Goal: Task Accomplishment & Management: Manage account settings

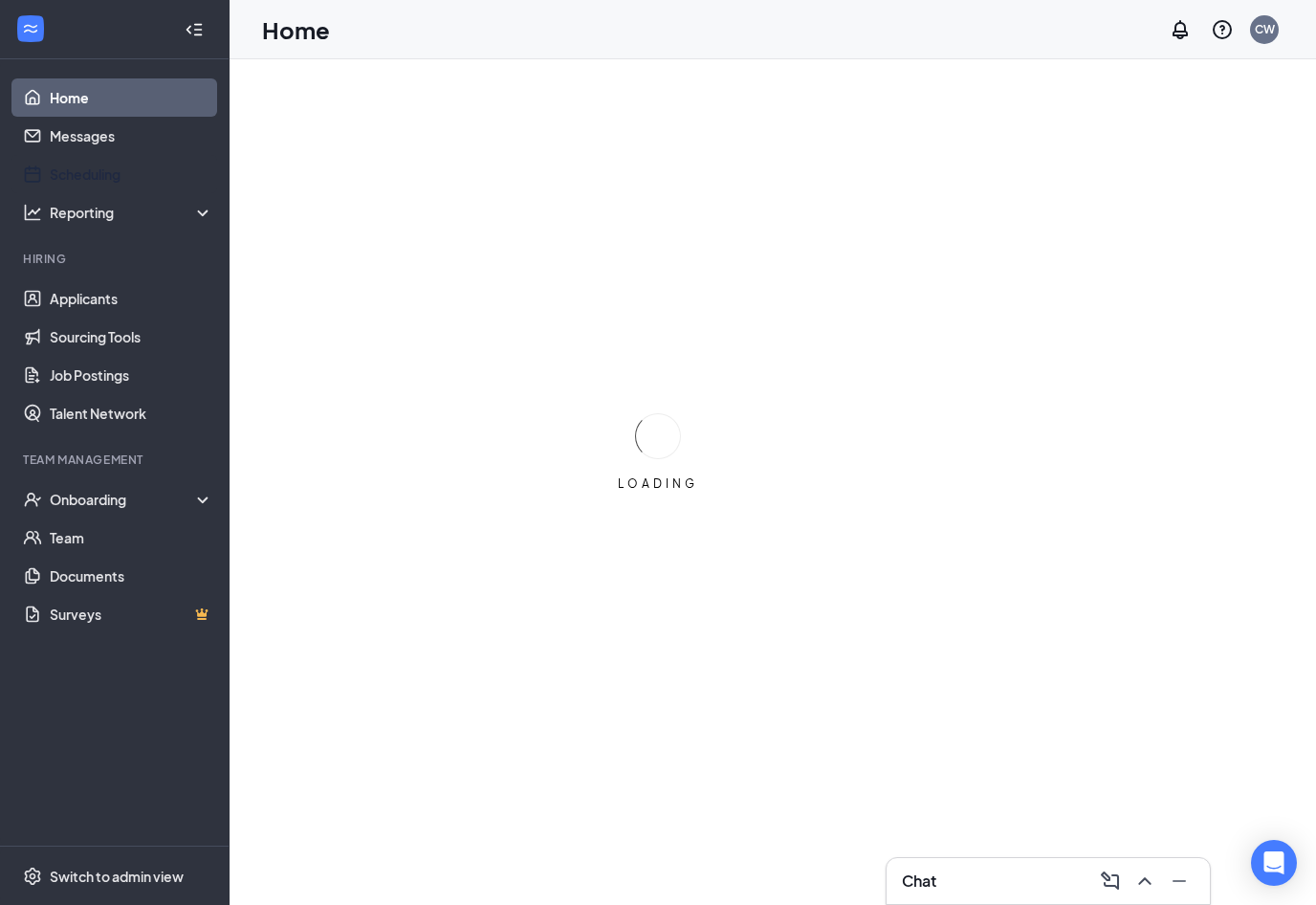
click at [86, 177] on link "Scheduling" at bounding box center [132, 173] width 163 height 38
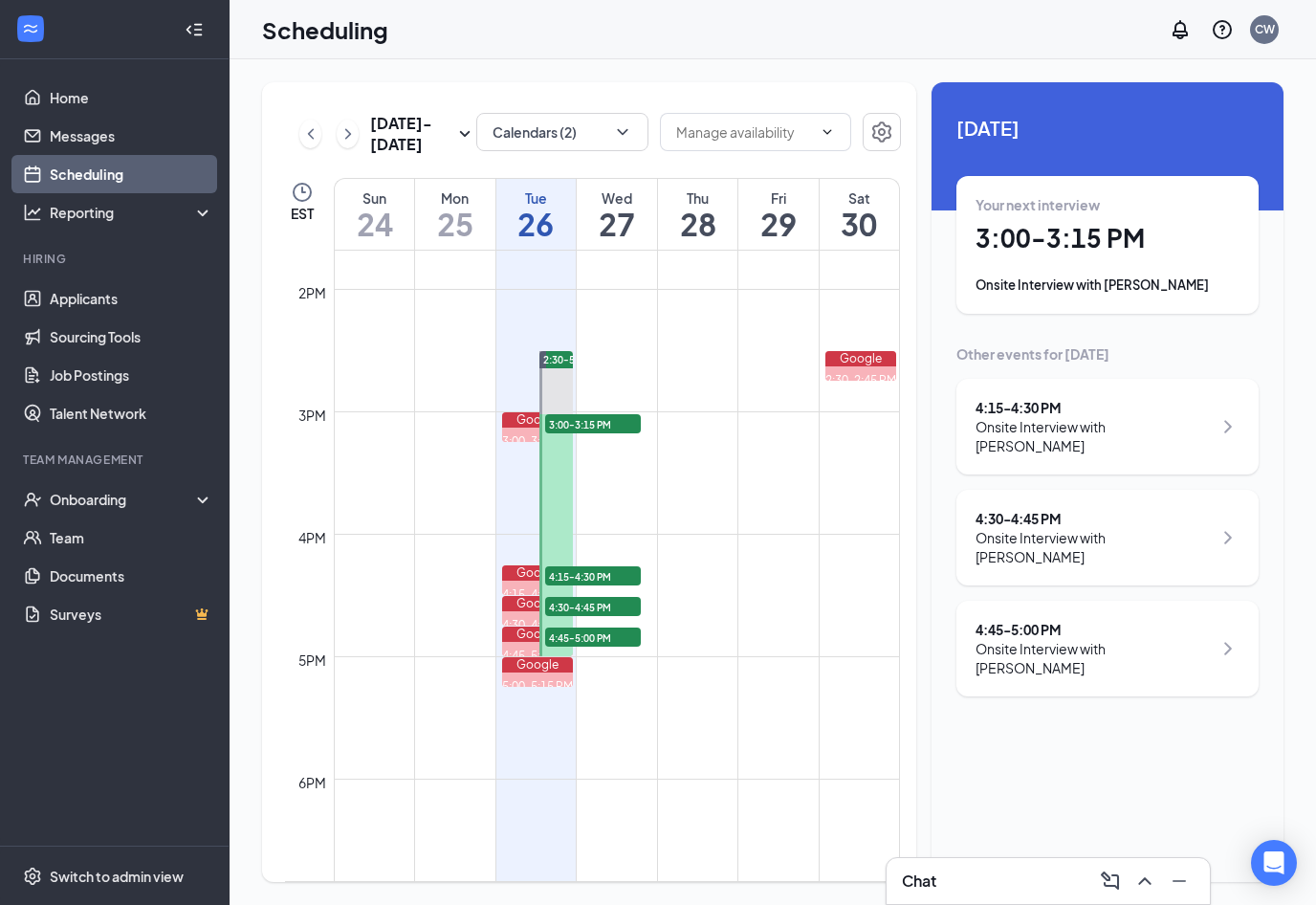
scroll to position [1685, 0]
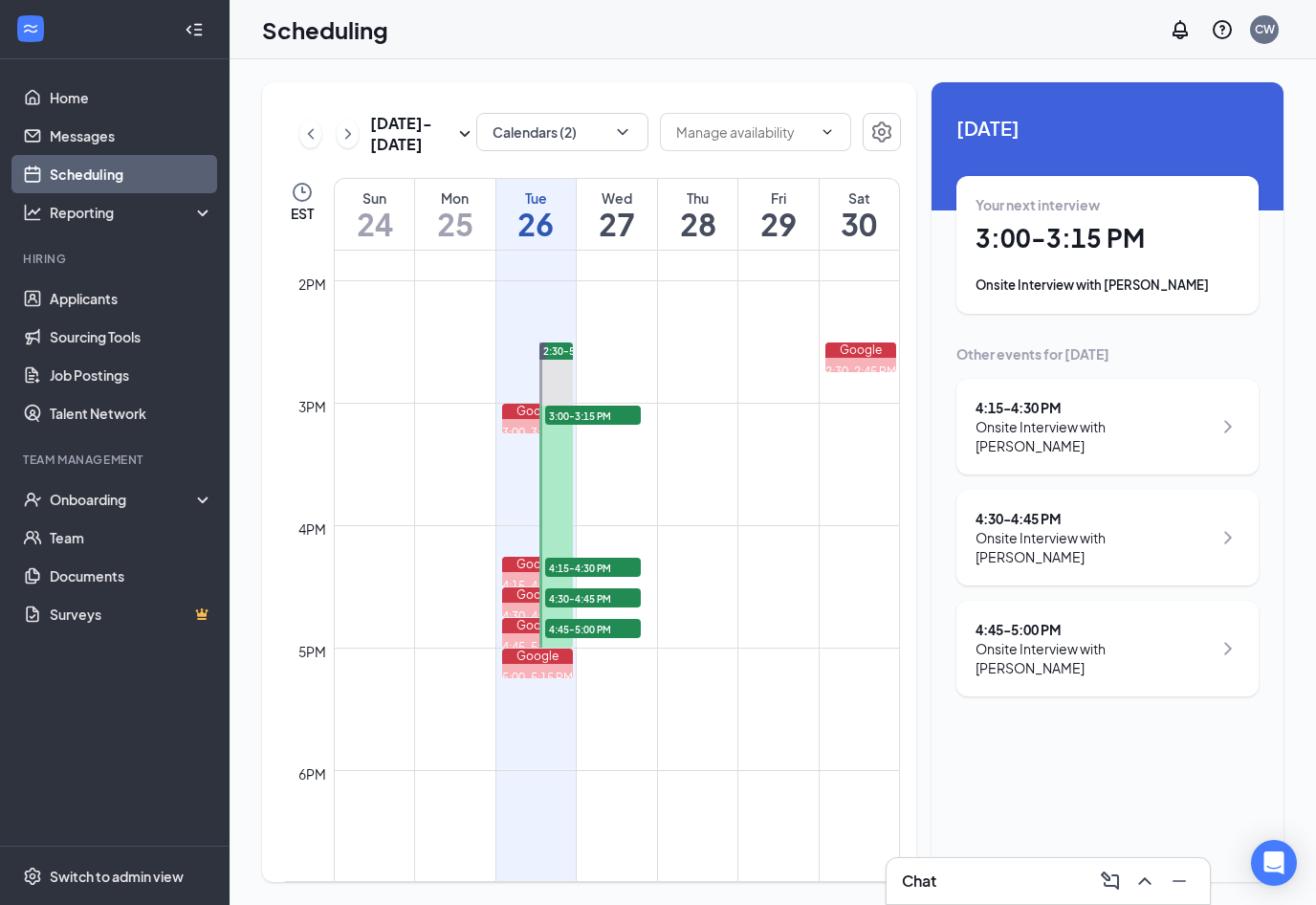
click at [874, 151] on button "button" at bounding box center [881, 132] width 38 height 38
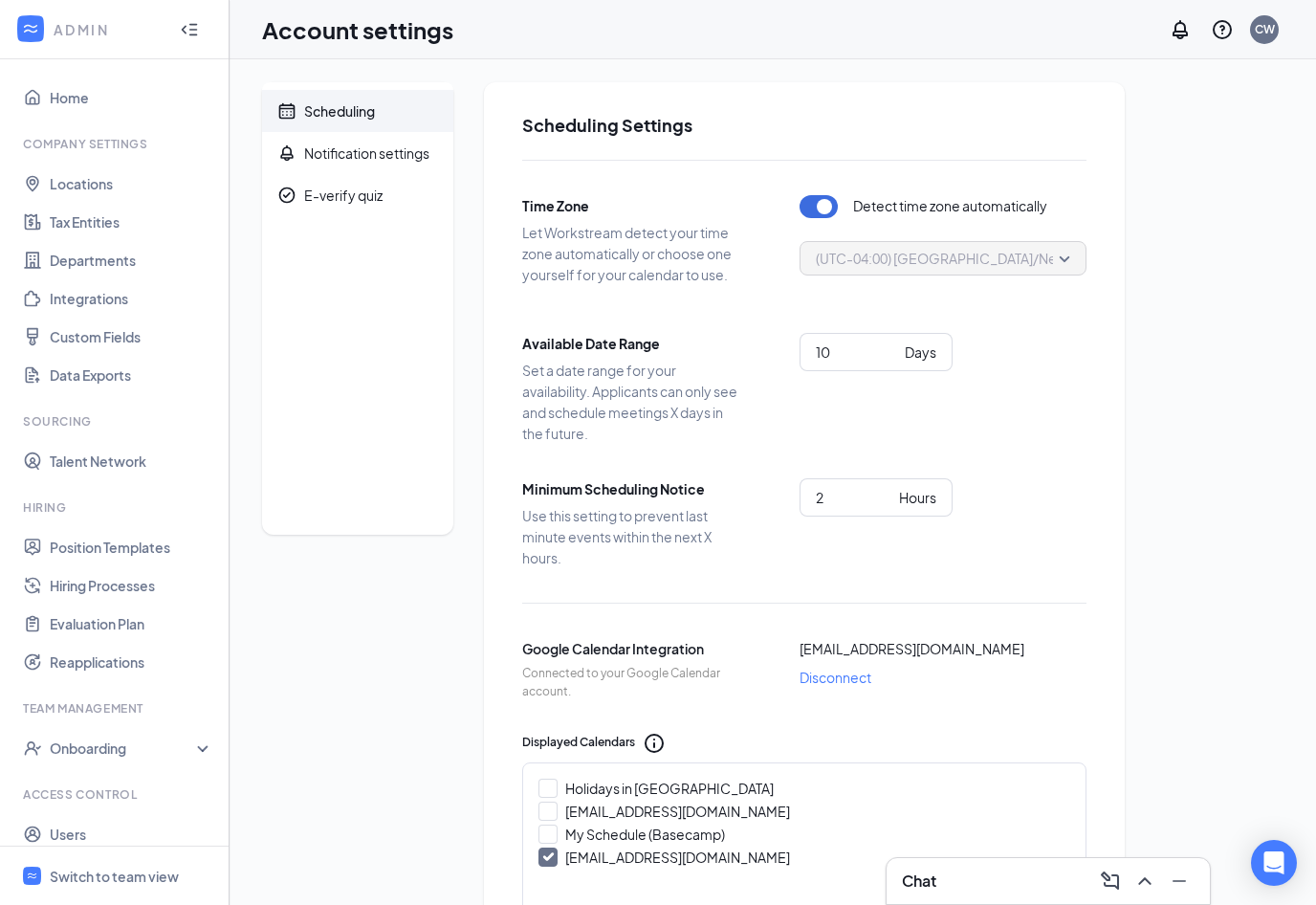
click at [204, 16] on div at bounding box center [194, 30] width 38 height 38
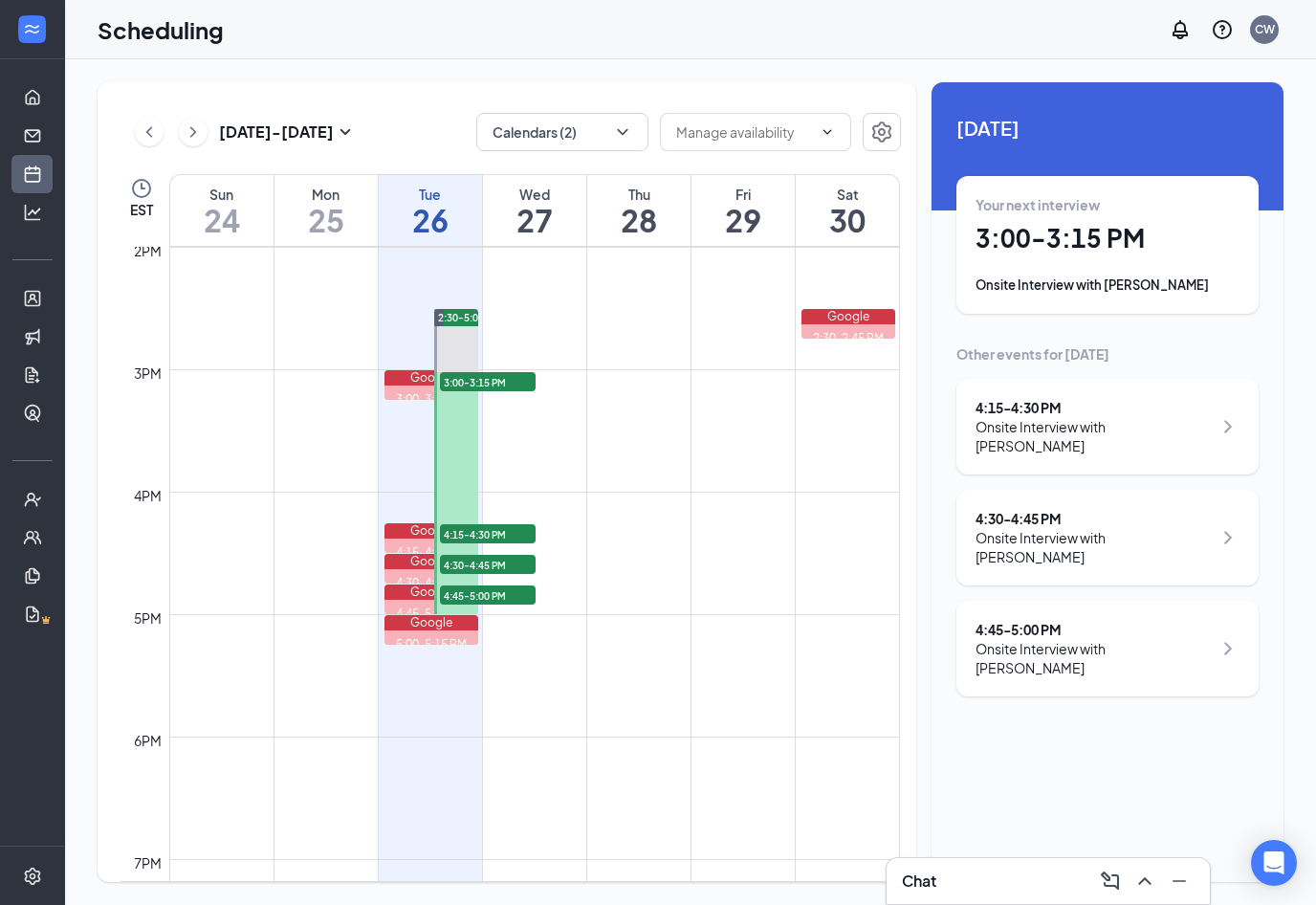
scroll to position [1723, 0]
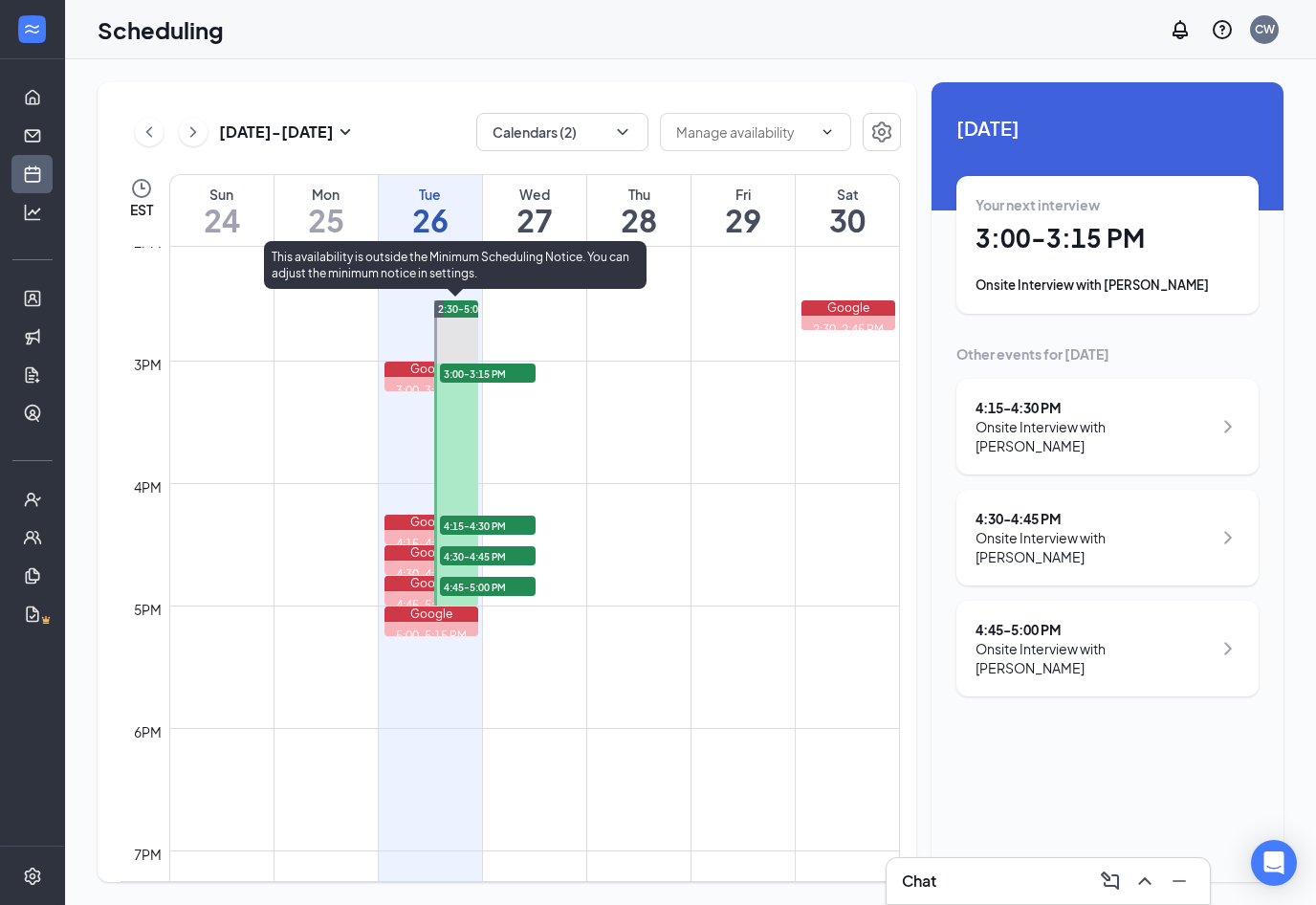
click at [458, 474] on link "2:30-5:00 PM 3:00-3:15 PM 1 4:15-4:30 PM 1 4:30-4:45 PM 1 4:45-5:00 PM 1" at bounding box center [455, 452] width 50 height 306
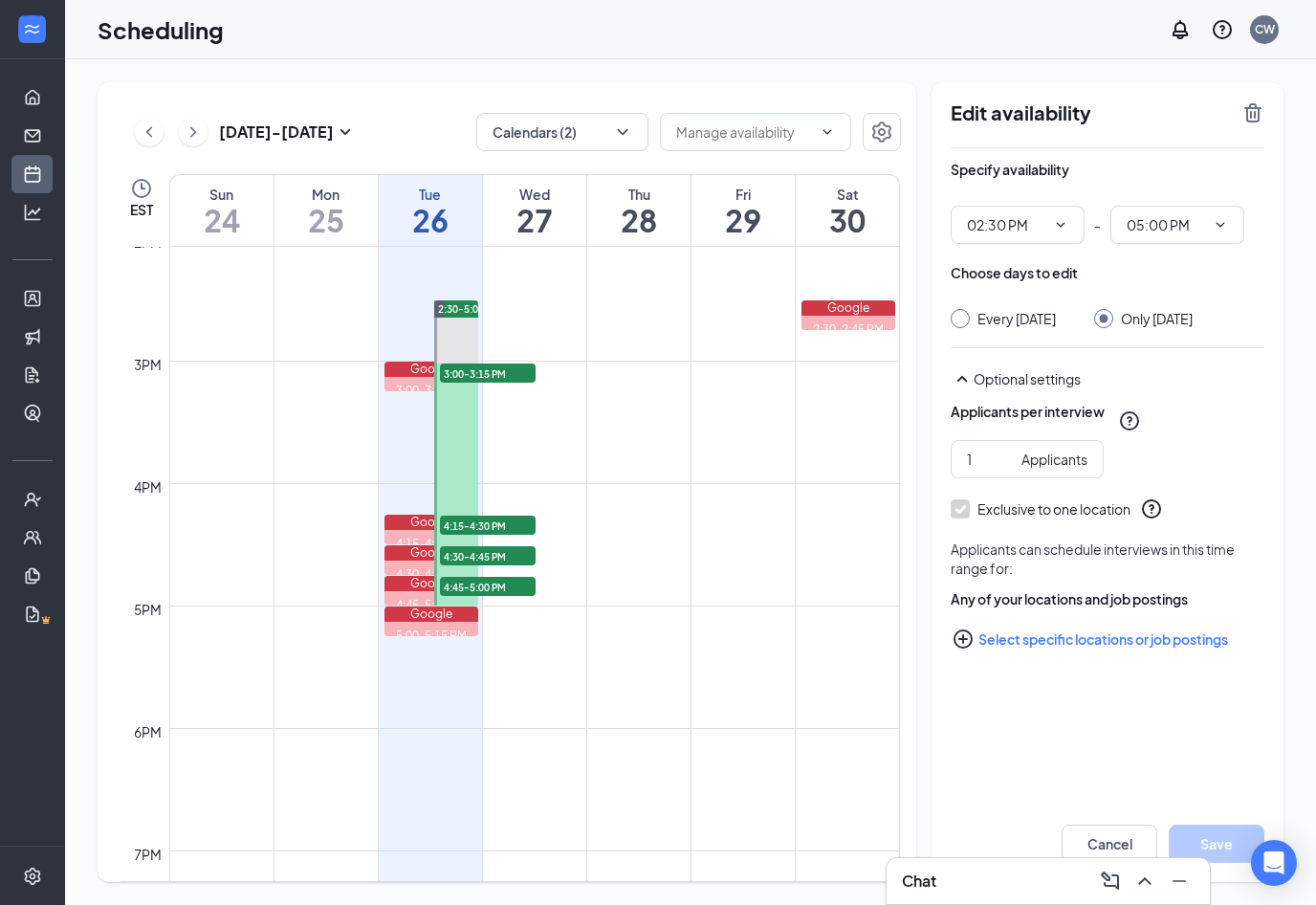
click at [1216, 224] on icon "ChevronDown" at bounding box center [1221, 226] width 16 height 16
click at [1166, 345] on div "03:15 AM" at bounding box center [1153, 341] width 56 height 21
click at [1227, 838] on button "Save" at bounding box center [1216, 844] width 95 height 38
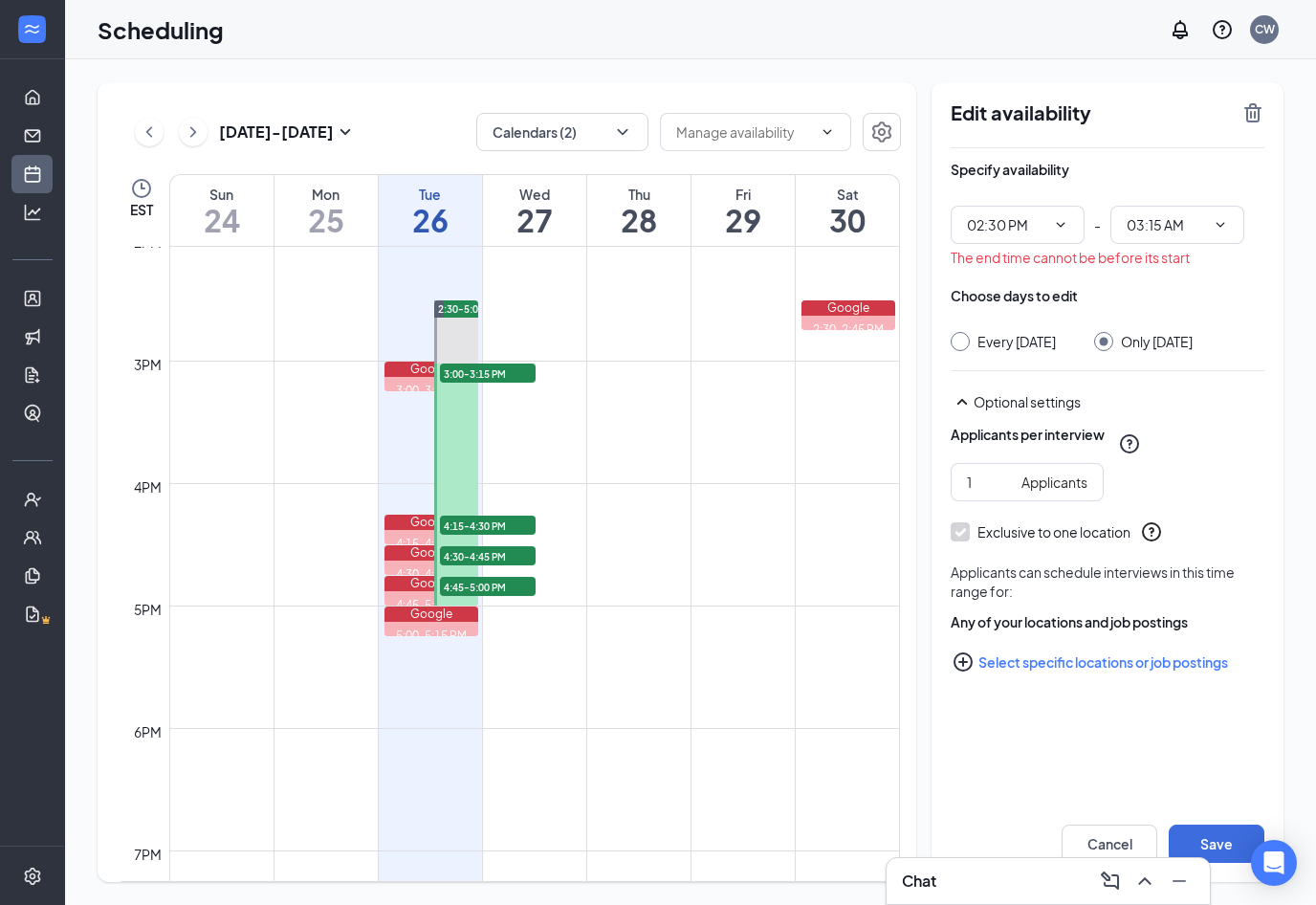
click at [1220, 218] on icon "ChevronDown" at bounding box center [1221, 226] width 16 height 16
click at [1190, 310] on div "03:15 PM" at bounding box center [1176, 320] width 103 height 21
type input "03:15 PM"
click at [1211, 835] on button "Save" at bounding box center [1216, 844] width 95 height 38
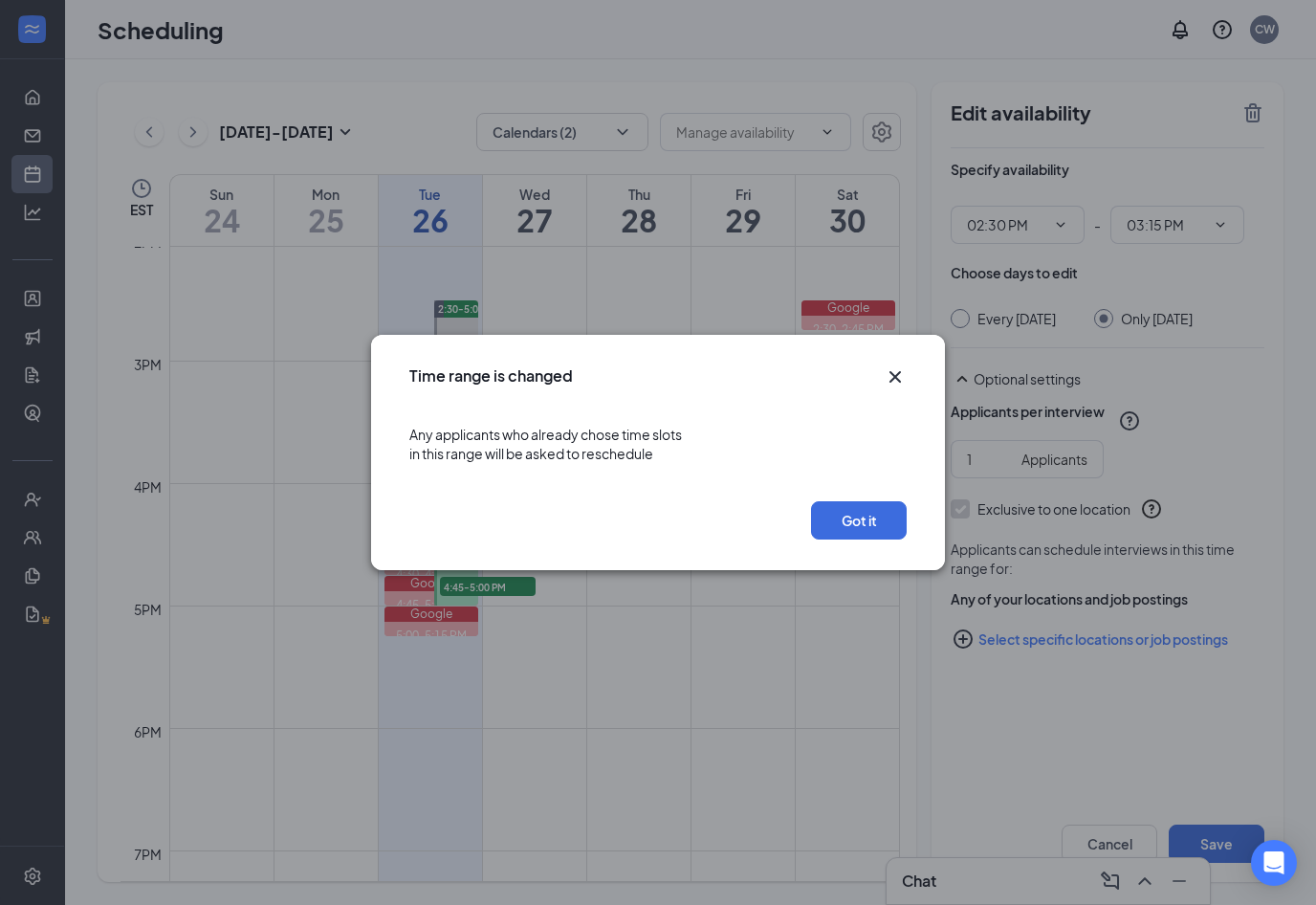
click at [879, 518] on button "Got it" at bounding box center [858, 520] width 95 height 38
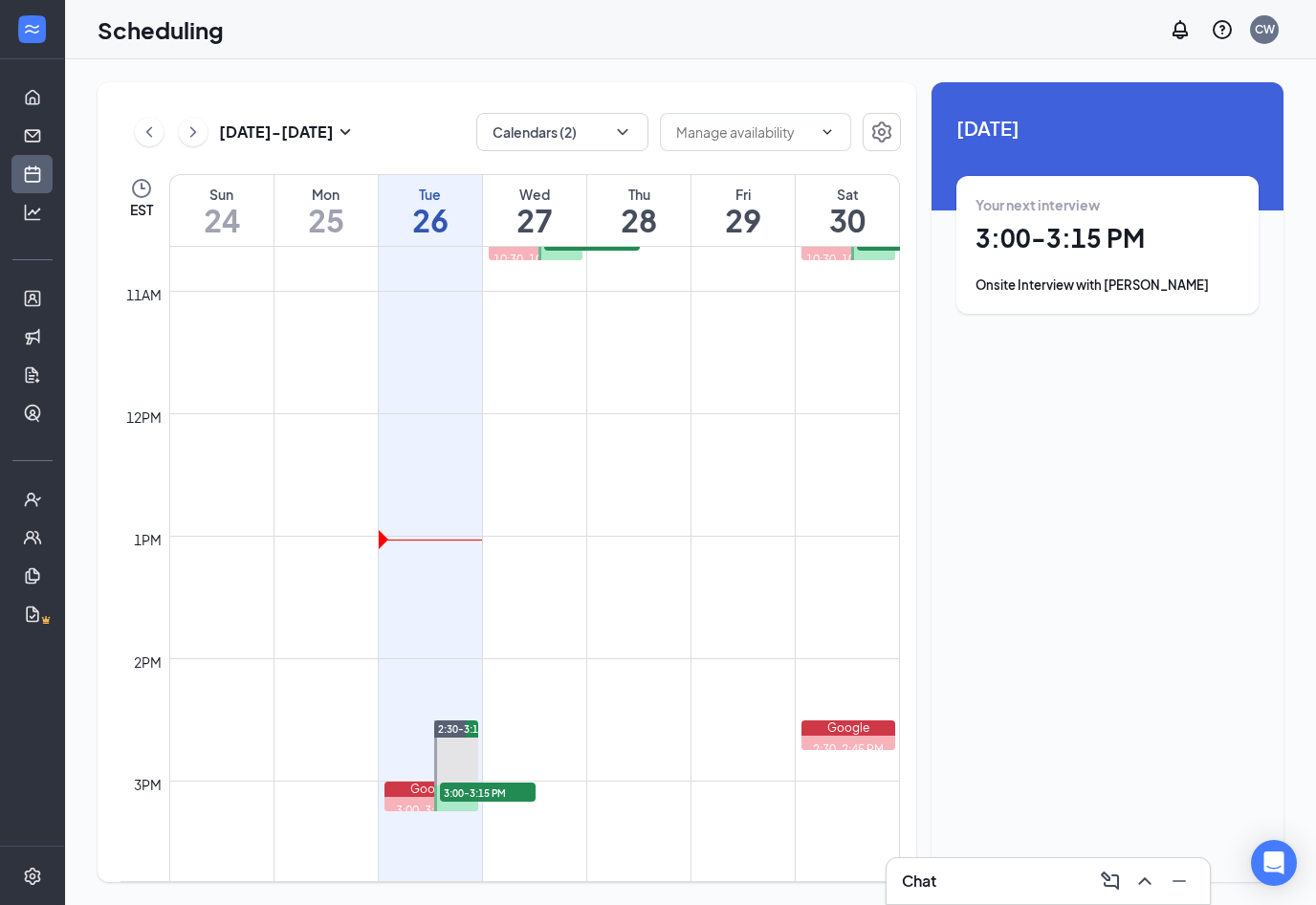
scroll to position [1308, 0]
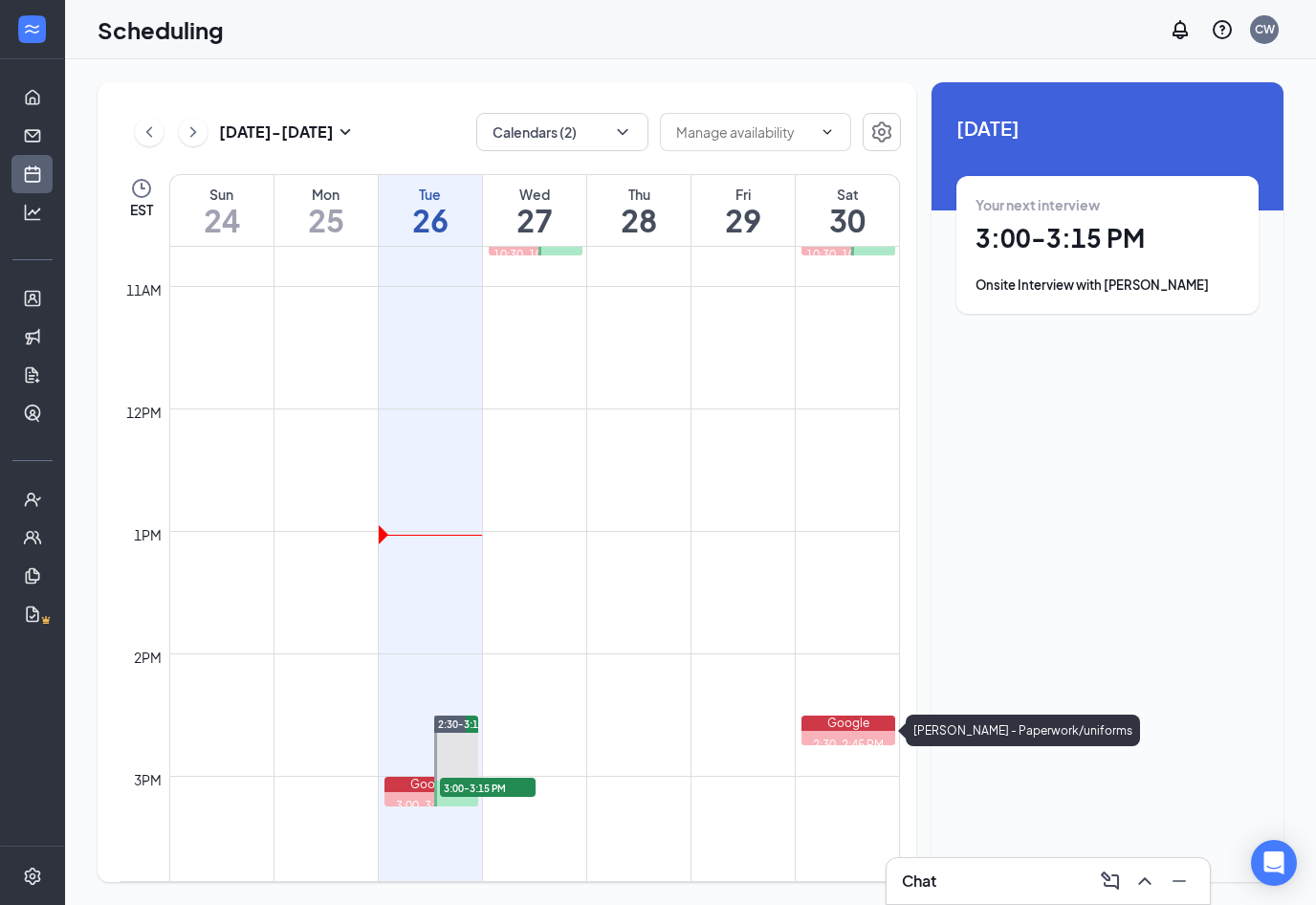
click at [840, 776] on td at bounding box center [534, 791] width 730 height 31
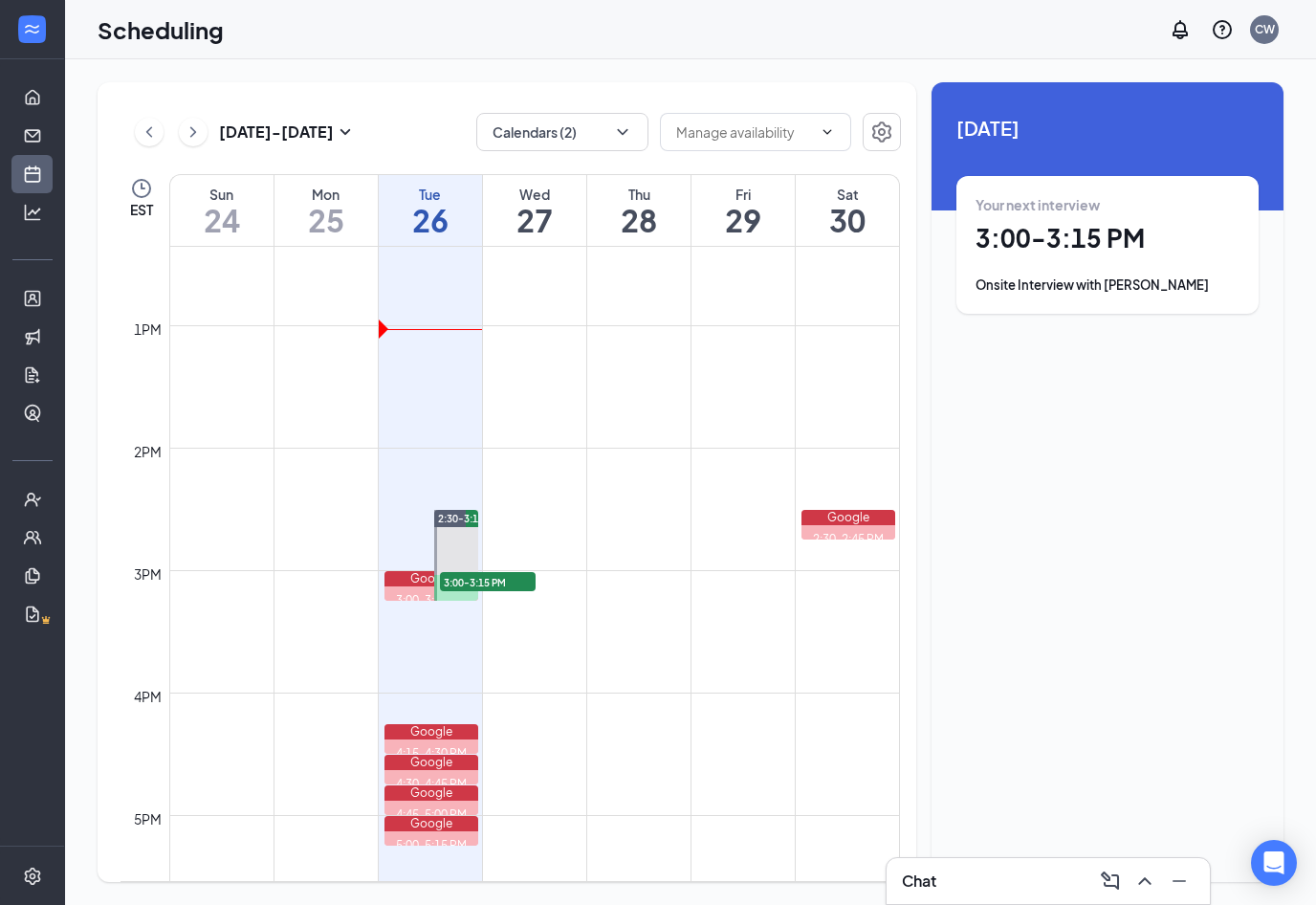
scroll to position [1544, 0]
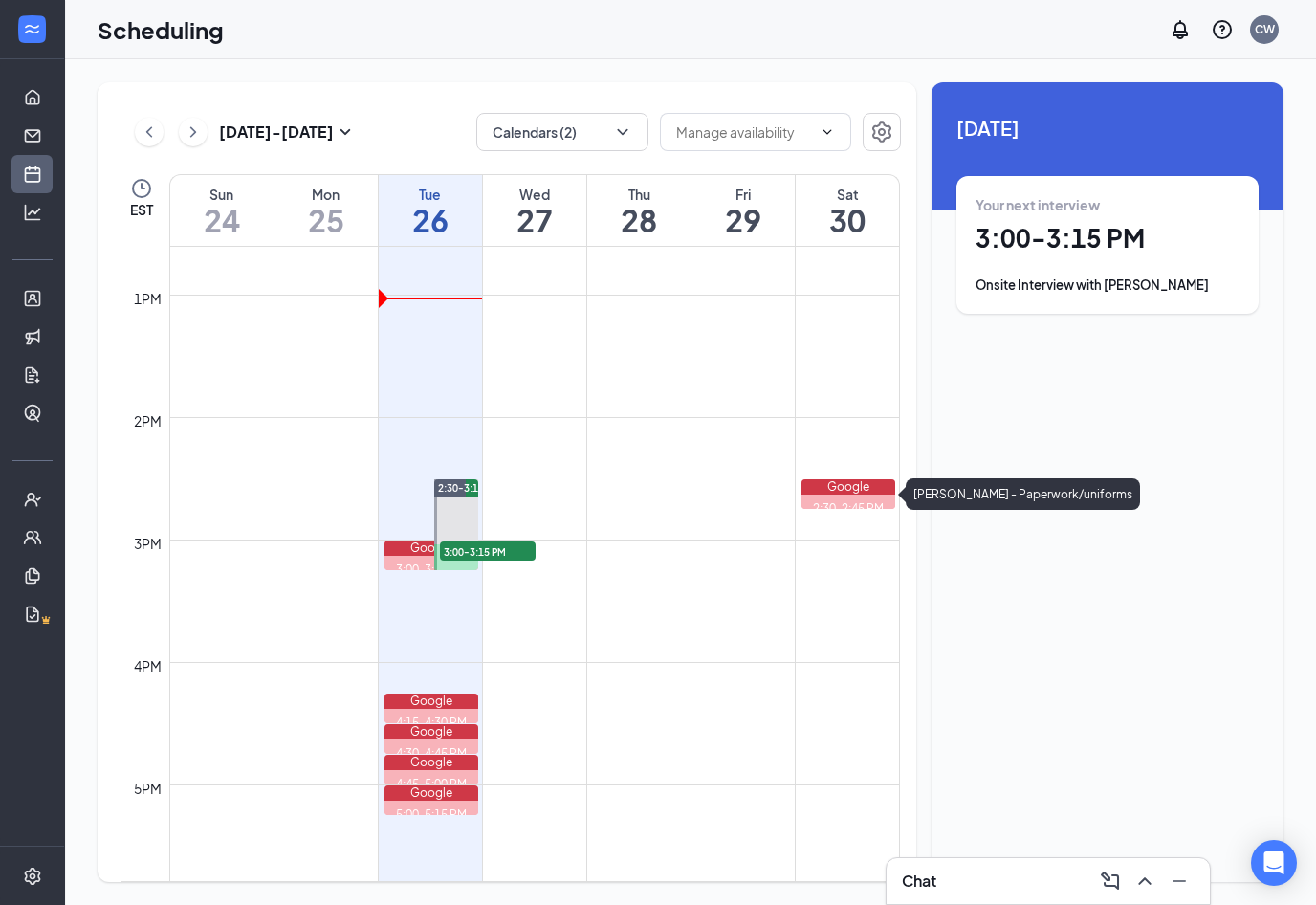
click at [893, 479] on link "Google 2:30-2:45 PM [PERSON_NAME] - Paperwork/uniforms" at bounding box center [846, 493] width 98 height 31
click at [831, 693] on td at bounding box center [534, 708] width 730 height 31
click at [470, 693] on link "Google 4:15-4:30 PM [PERSON_NAME] (Onsite Interview - Front of House Team Membe…" at bounding box center [430, 708] width 98 height 31
click at [461, 693] on link "Google 4:15-4:30 PM [PERSON_NAME] (Onsite Interview - Front of House Team Membe…" at bounding box center [430, 708] width 98 height 31
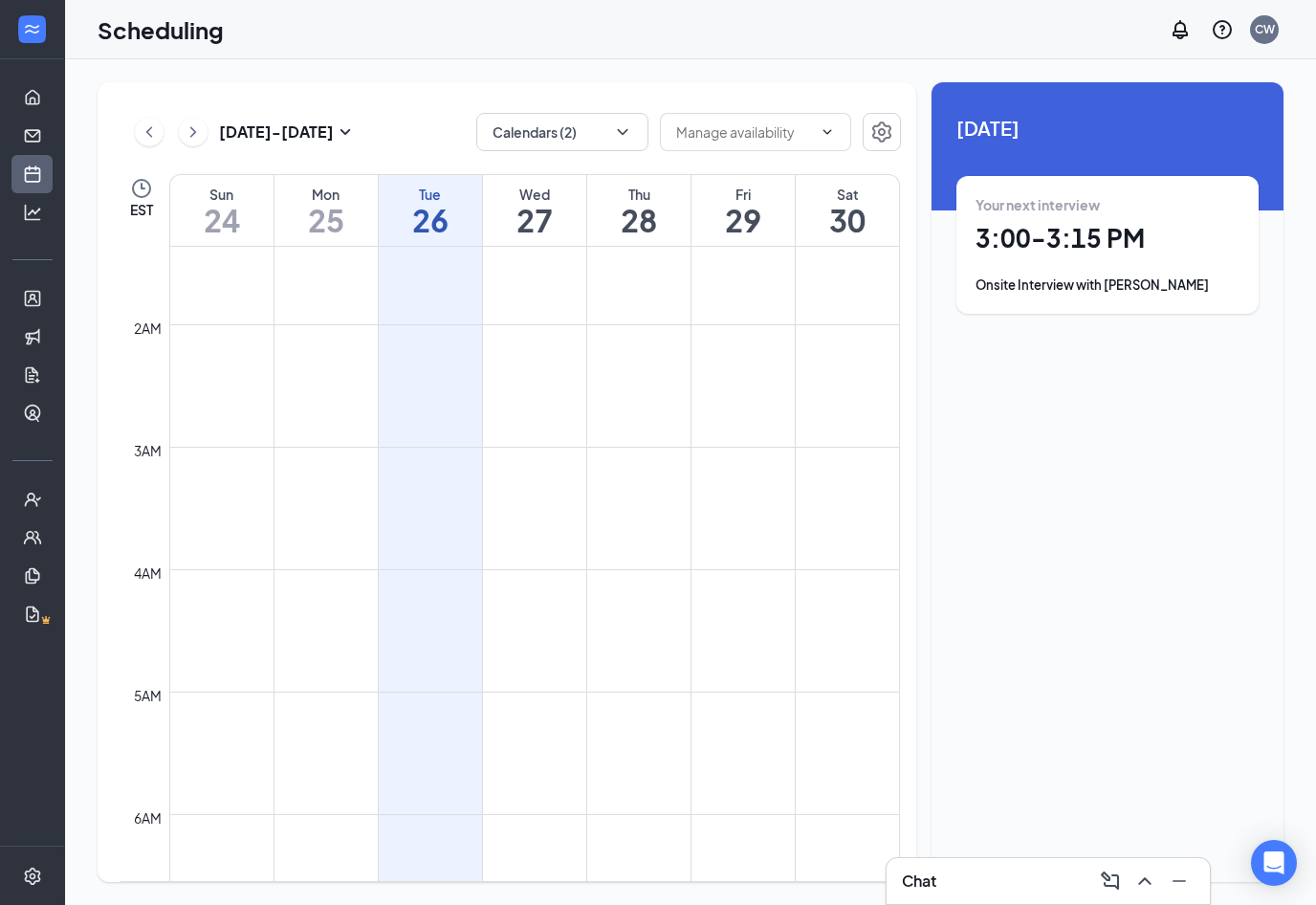
click at [709, 899] on div "[DATE] - [DATE] Calendars (2) EST Sun 24 Mon 25 Tue 26 Wed 27 Thu 28 Fri 29 Sat…" at bounding box center [690, 482] width 1251 height 846
